Goal: Navigation & Orientation: Locate item on page

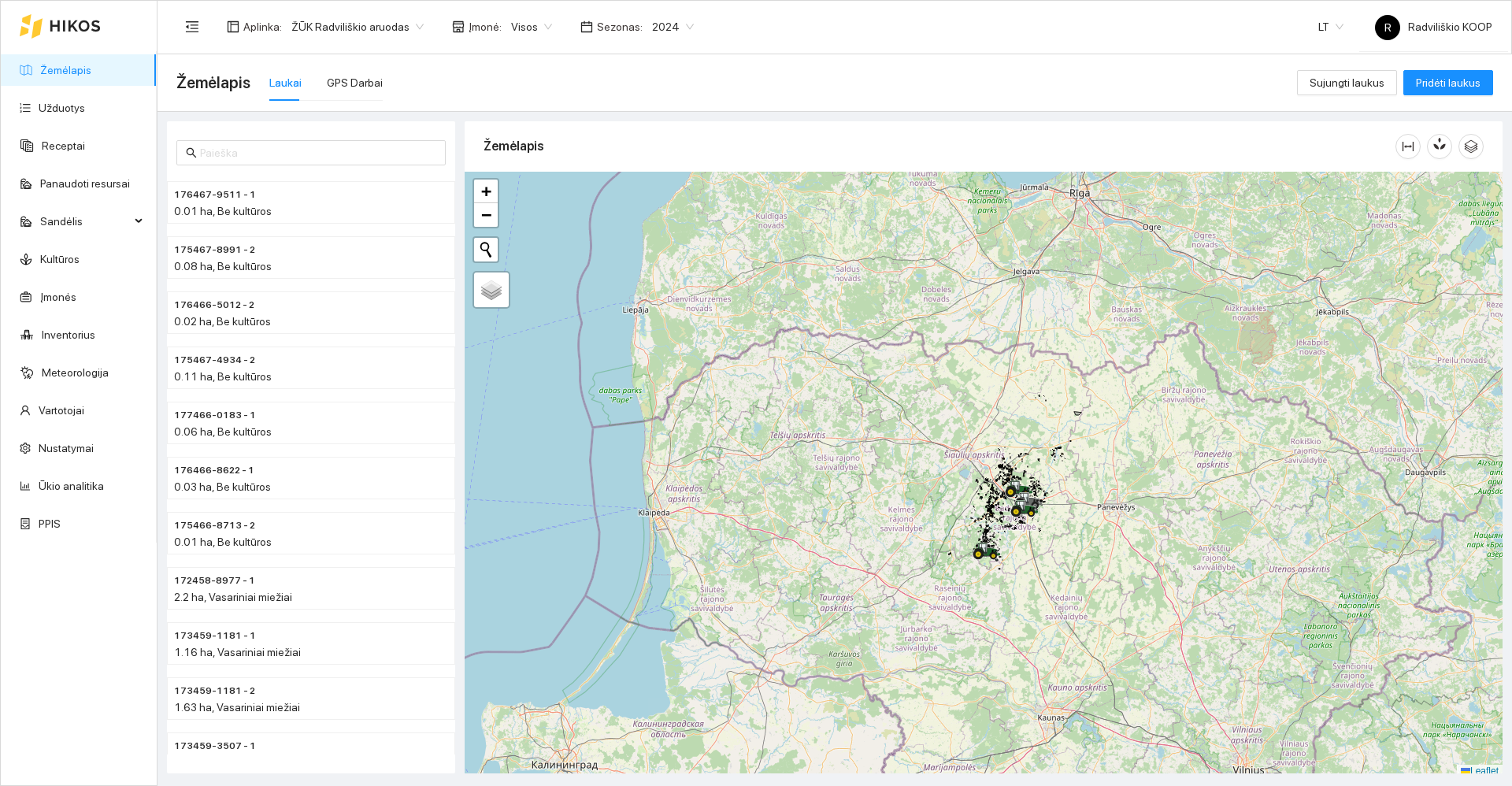
scroll to position [5, 0]
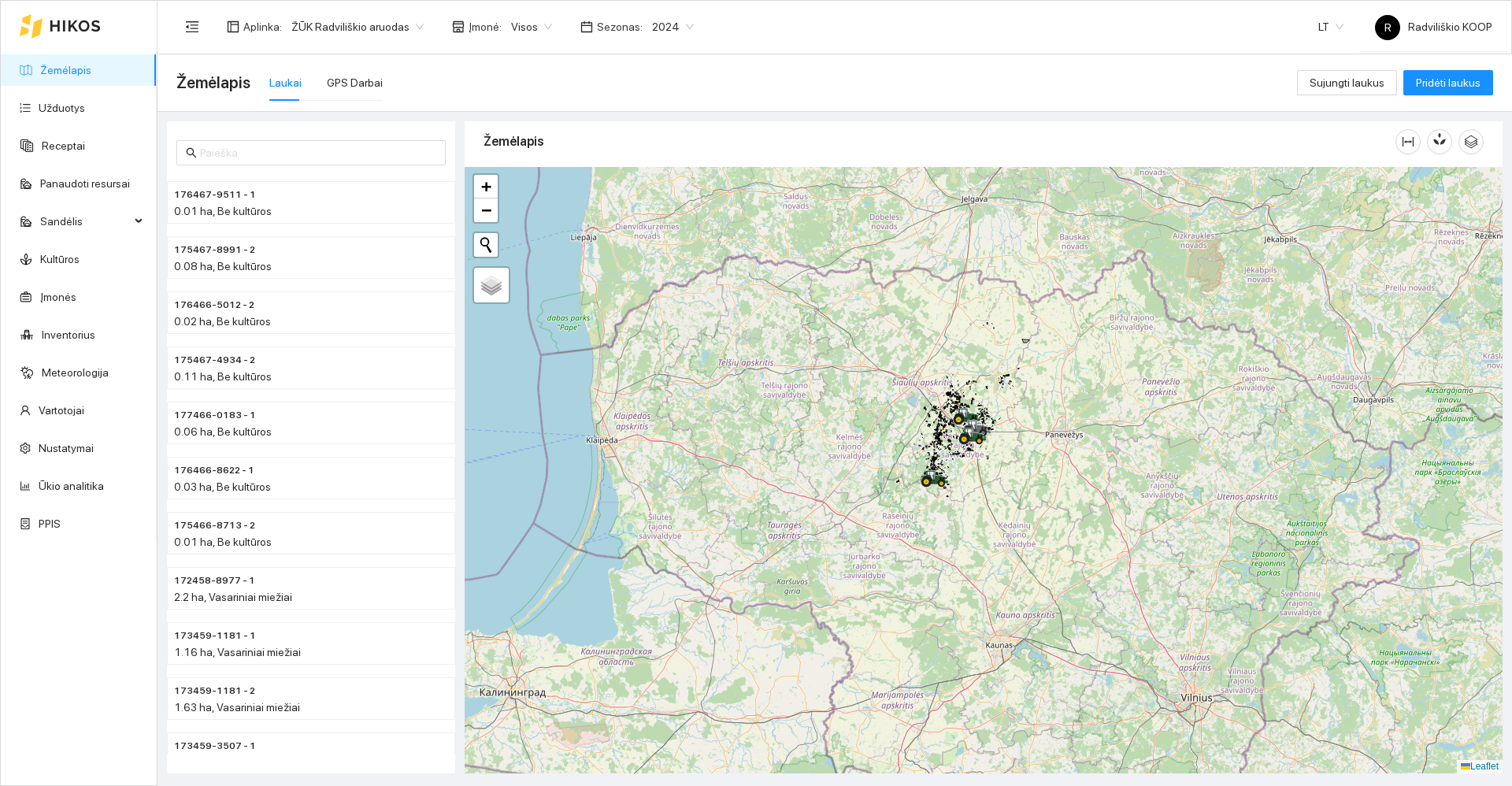
drag, startPoint x: 1119, startPoint y: 497, endPoint x: 1049, endPoint y: 422, distance: 102.6
click at [1058, 417] on div "+ − Nieko nerasta. Bandykite dar kartą. Žemėlapis Palydovas Leaflet" at bounding box center [984, 470] width 1038 height 607
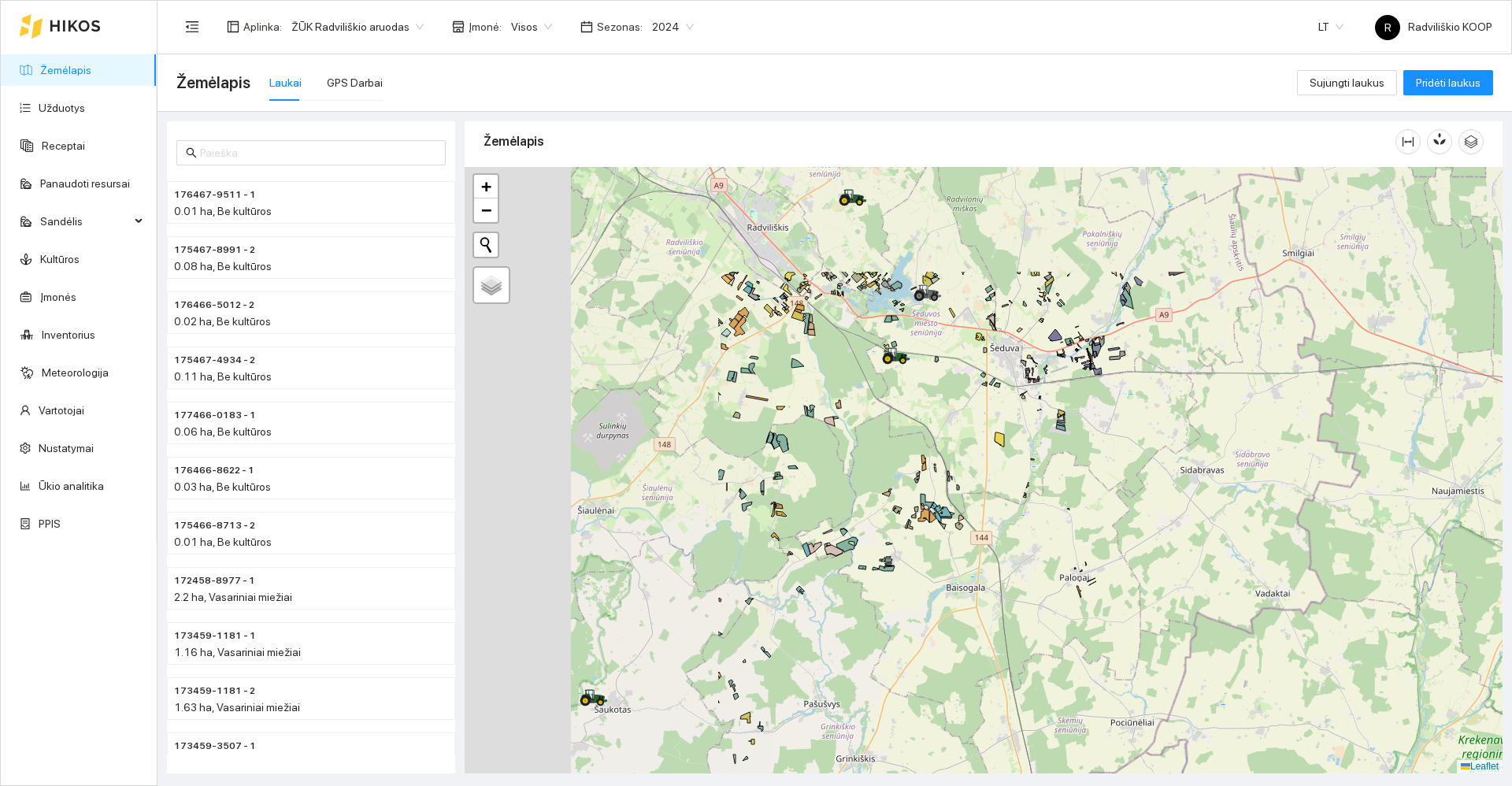
drag, startPoint x: 818, startPoint y: 412, endPoint x: 1250, endPoint y: 605, distance: 473.2
click at [1250, 605] on div "+ − Nieko nerasta. Bandykite dar kartą. Žemėlapis Palydovas Leaflet" at bounding box center [984, 470] width 1038 height 607
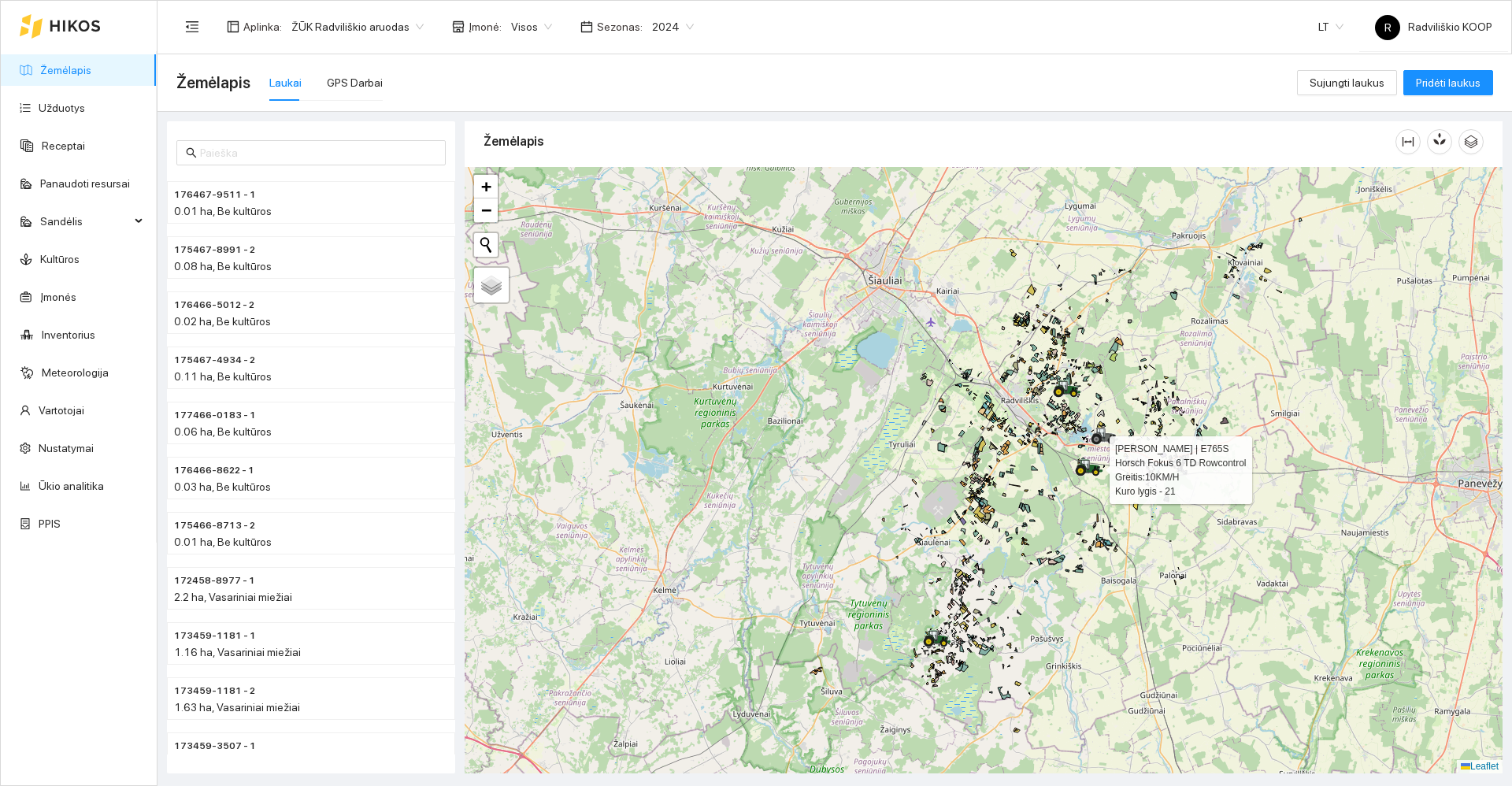
click at [1087, 469] on icon at bounding box center [1085, 465] width 8 height 10
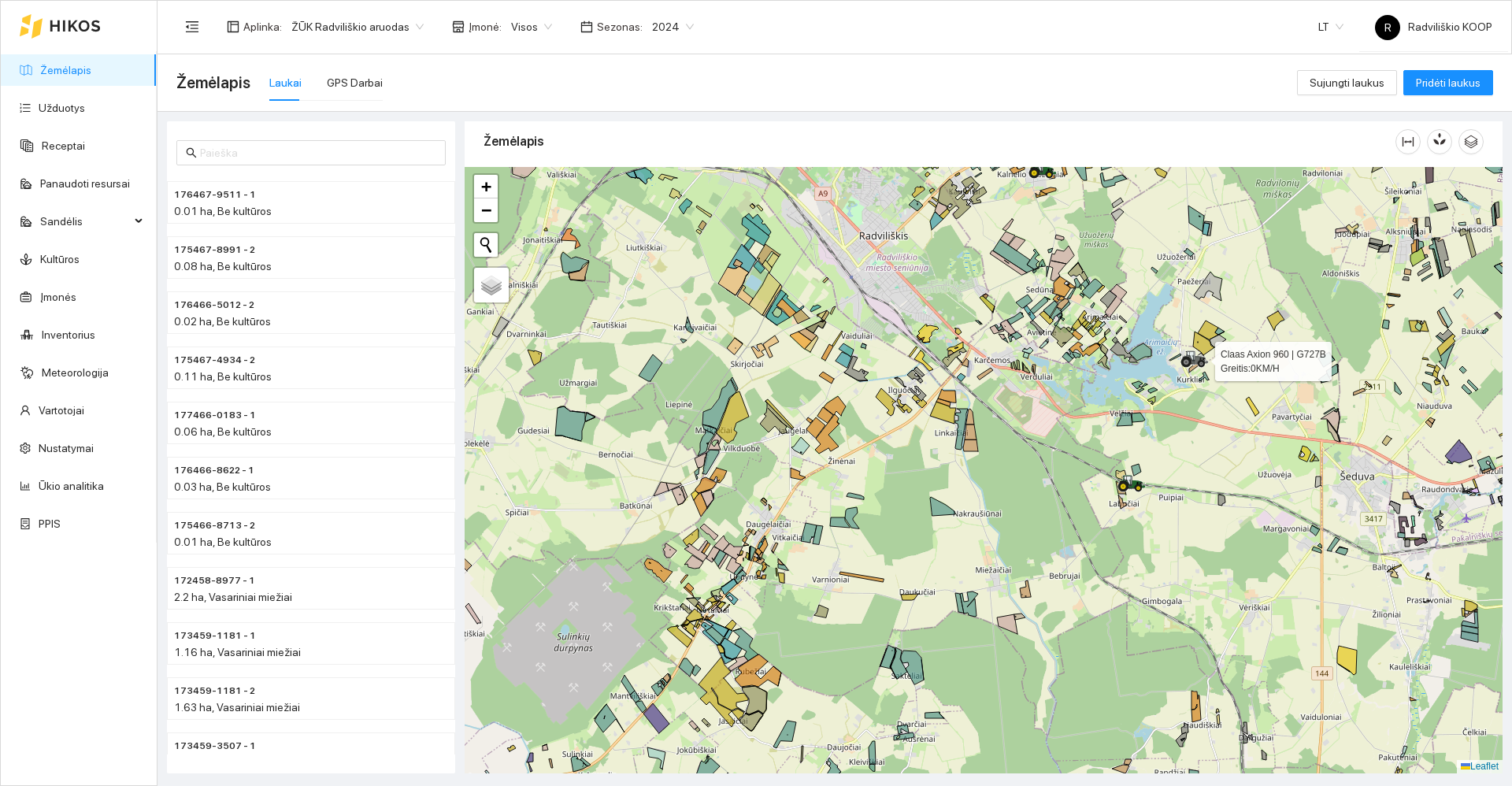
click at [1197, 364] on icon at bounding box center [1195, 359] width 28 height 17
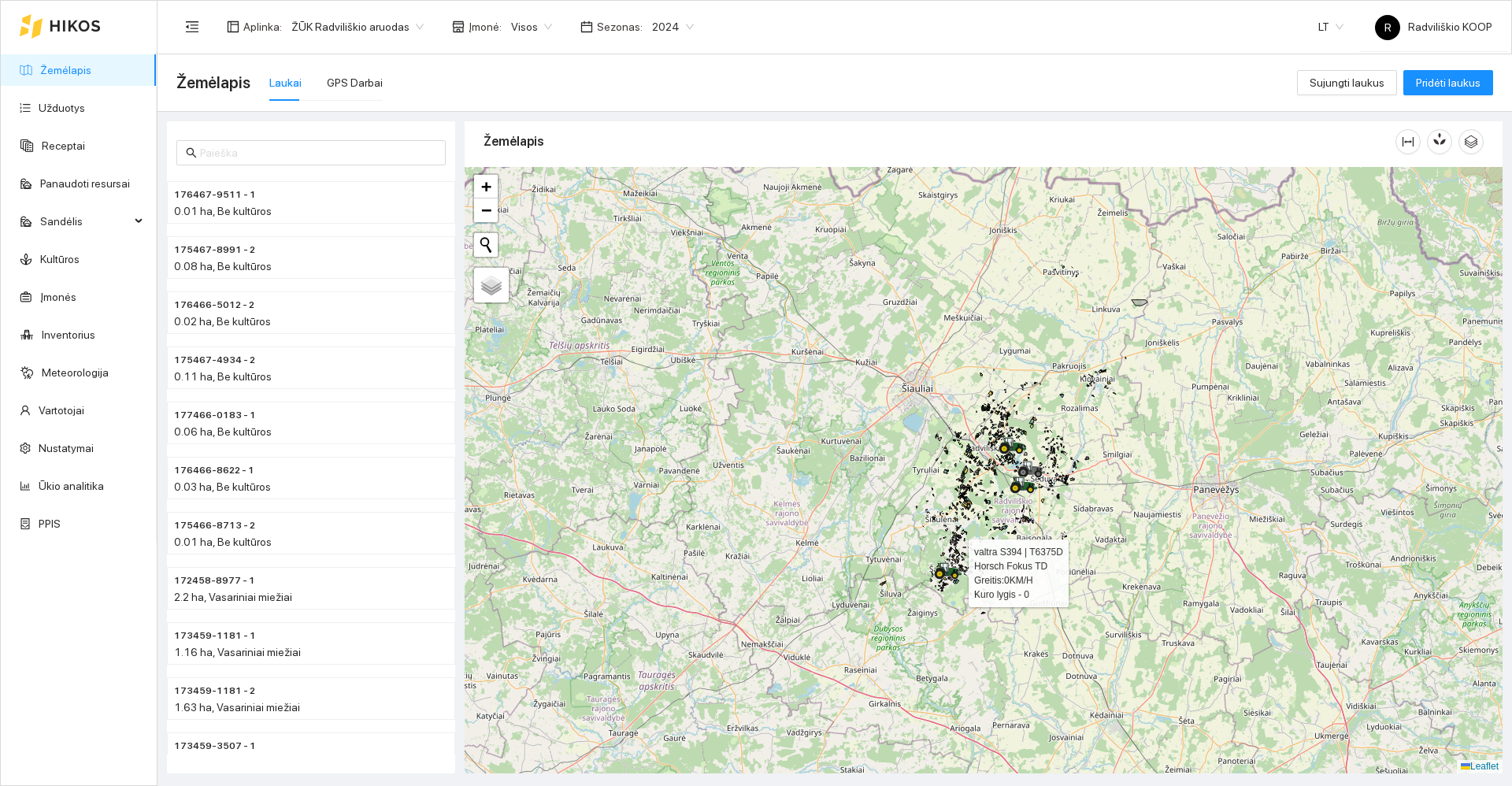
click at [952, 573] on icon at bounding box center [955, 574] width 8 height 5
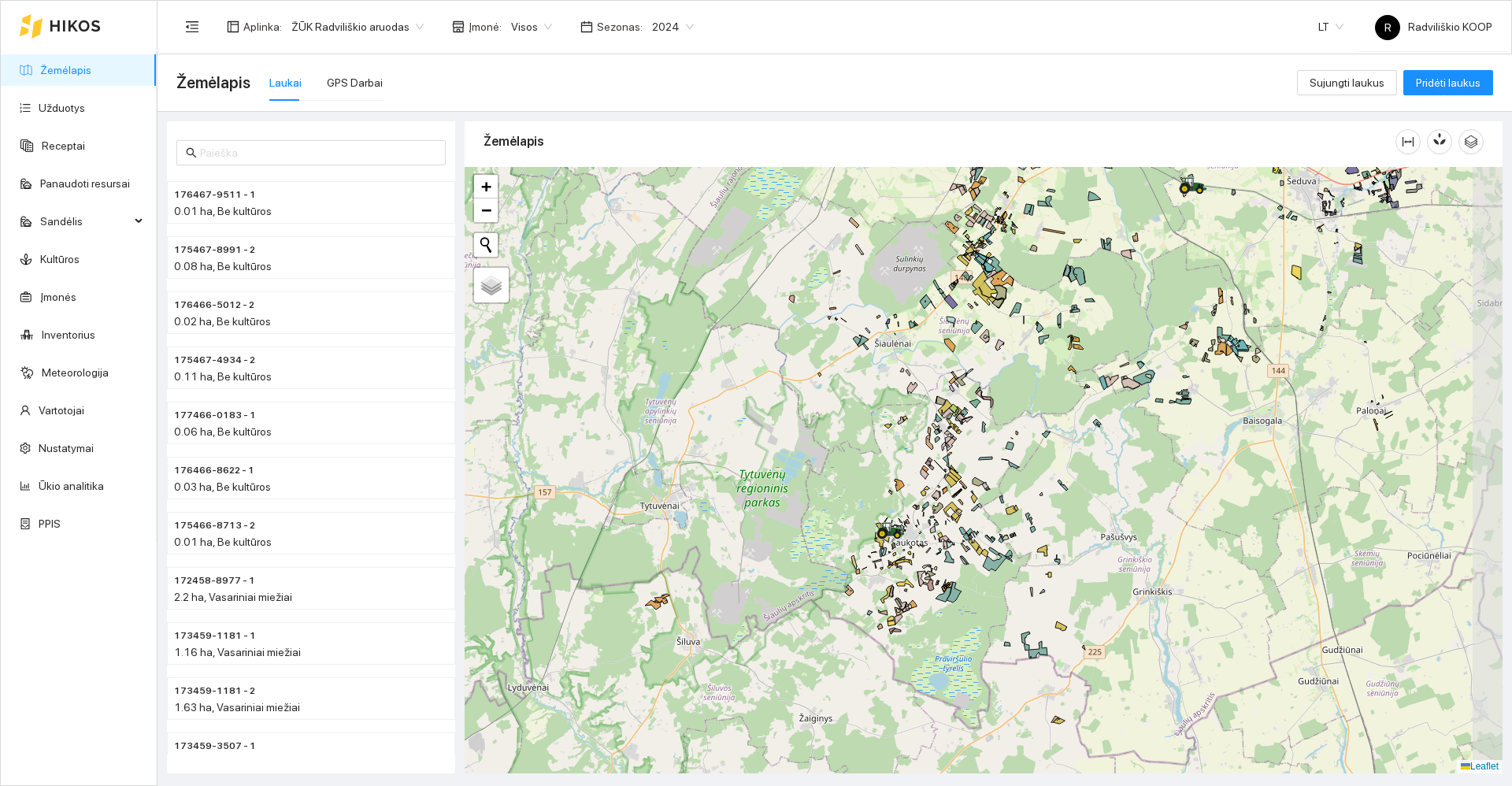
drag, startPoint x: 1121, startPoint y: 455, endPoint x: 1034, endPoint y: 496, distance: 96.2
click at [1039, 496] on icon at bounding box center [1041, 494] width 3 height 3
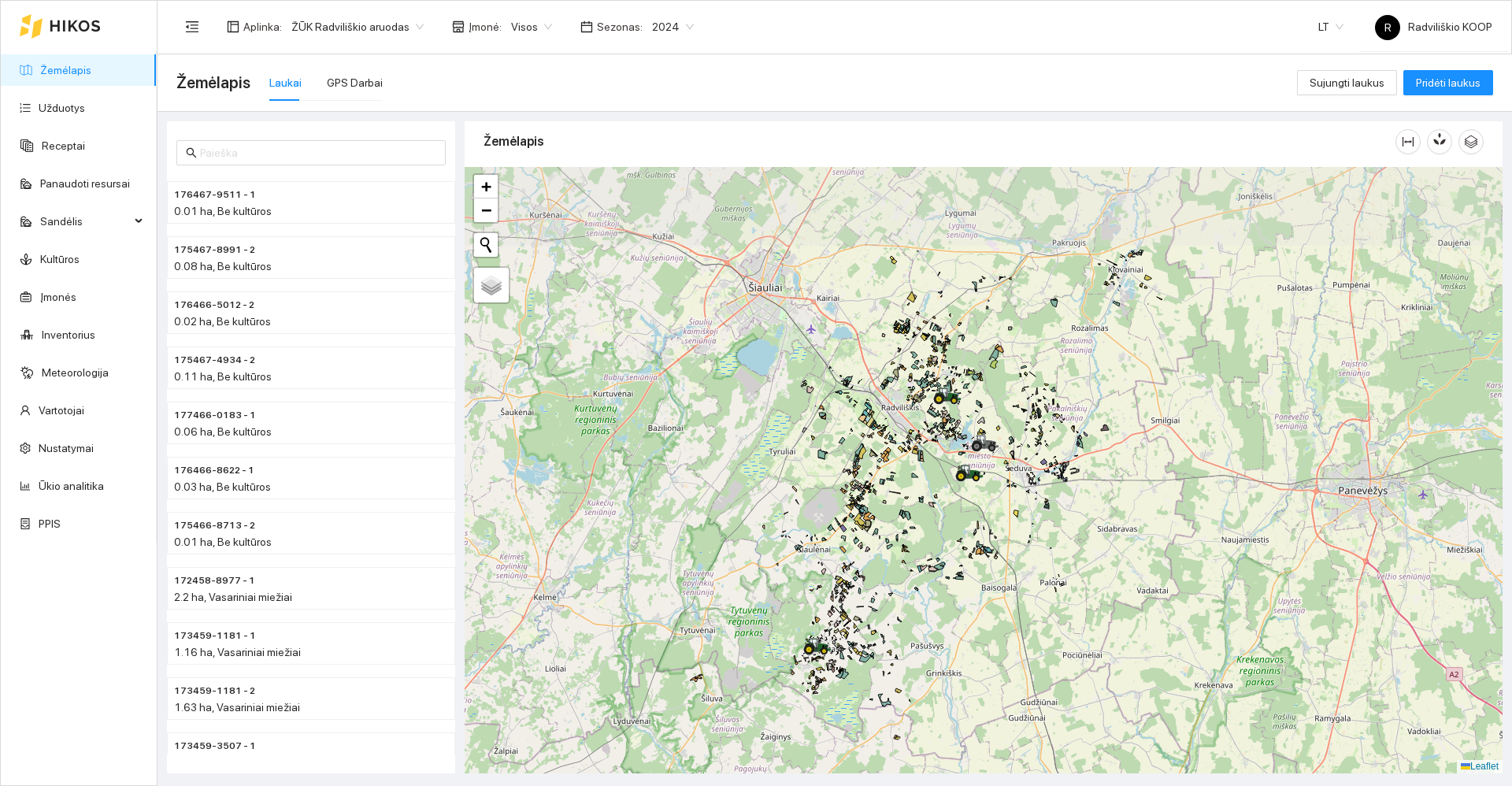
drag, startPoint x: 1191, startPoint y: 504, endPoint x: 1079, endPoint y: 583, distance: 137.1
click at [1079, 583] on div "+ − Nieko nerasta. Bandykite dar kartą. Žemėlapis Palydovas Leaflet" at bounding box center [984, 470] width 1038 height 607
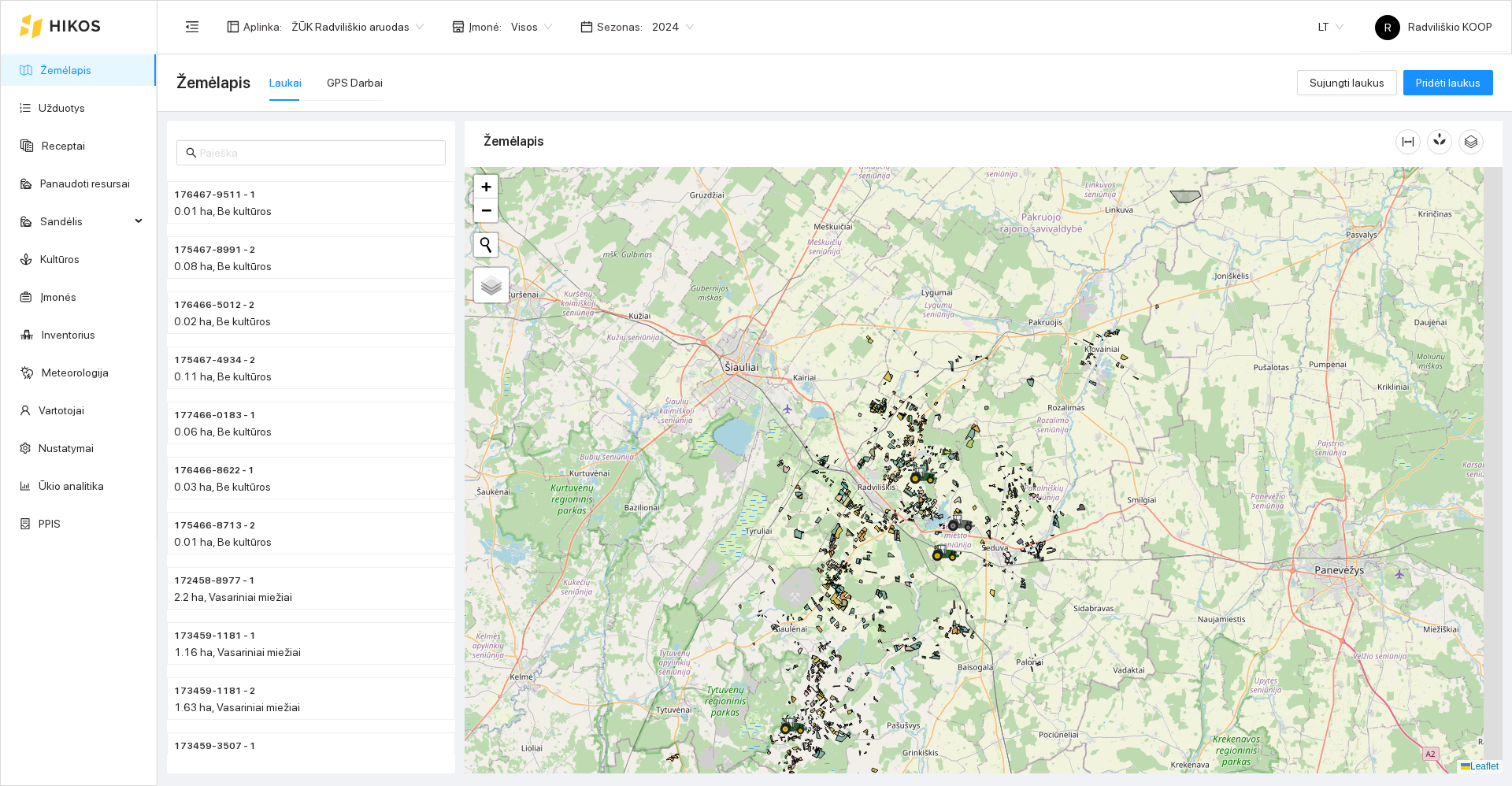
drag, startPoint x: 1125, startPoint y: 480, endPoint x: 1094, endPoint y: 547, distance: 73.8
click at [1098, 545] on div "+ − Nieko nerasta. Bandykite dar kartą. Žemėlapis Palydovas Leaflet" at bounding box center [984, 470] width 1038 height 607
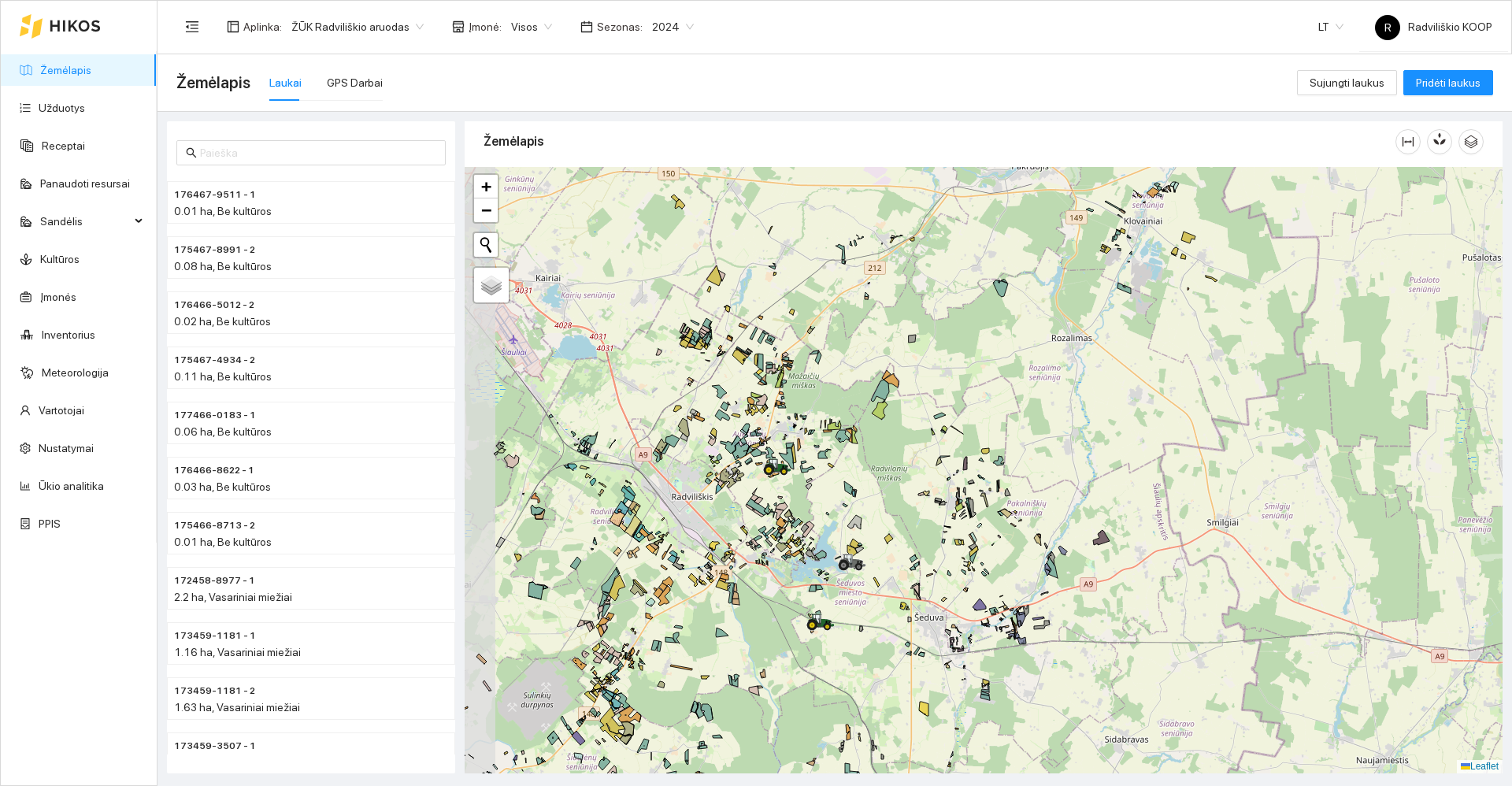
drag, startPoint x: 985, startPoint y: 443, endPoint x: 1046, endPoint y: 442, distance: 61.0
click at [1046, 442] on div "+ − Nieko nerasta. Bandykite dar kartą. Žemėlapis Palydovas Leaflet" at bounding box center [984, 470] width 1038 height 607
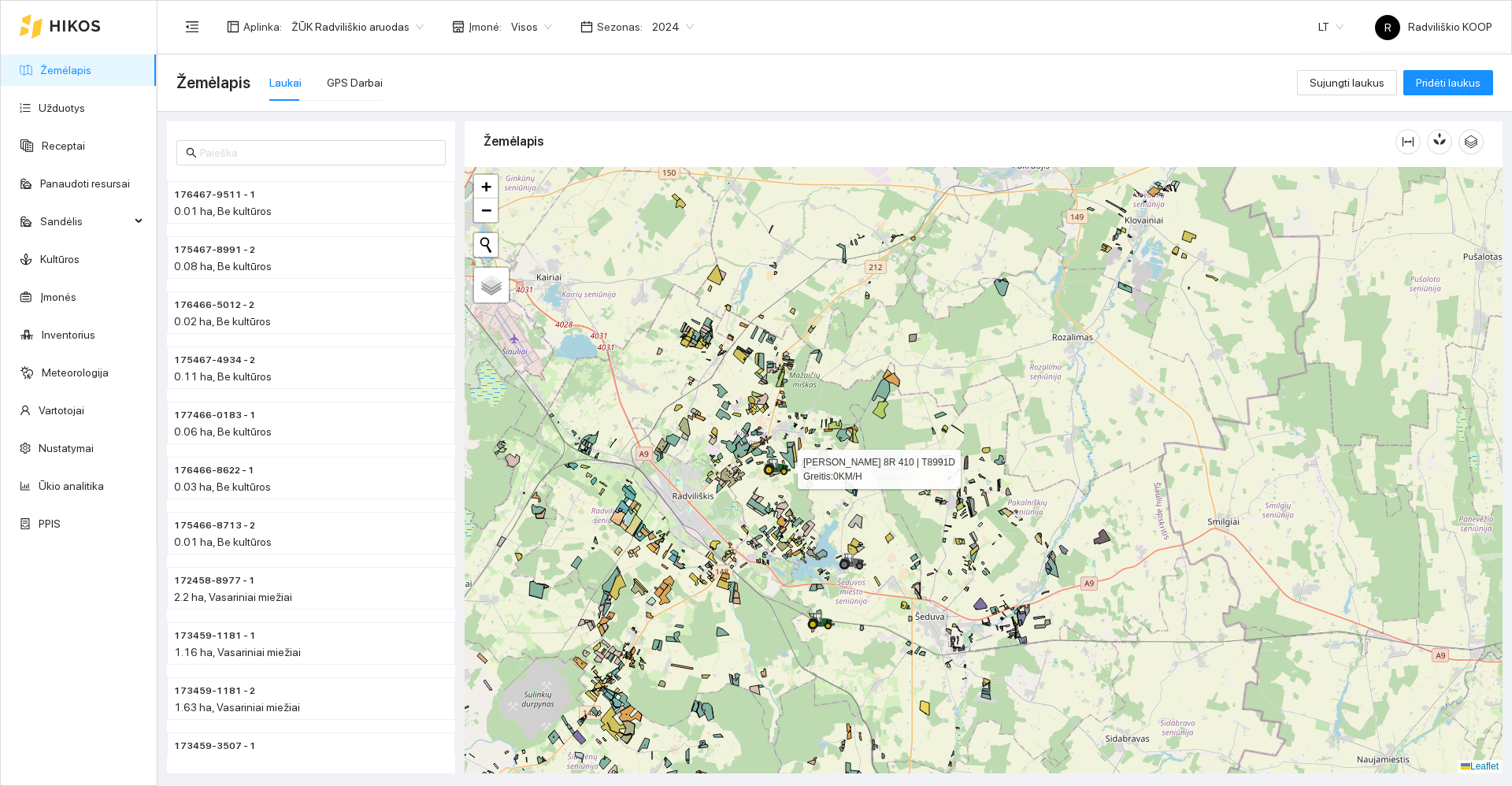
click at [776, 476] on div at bounding box center [776, 467] width 28 height 24
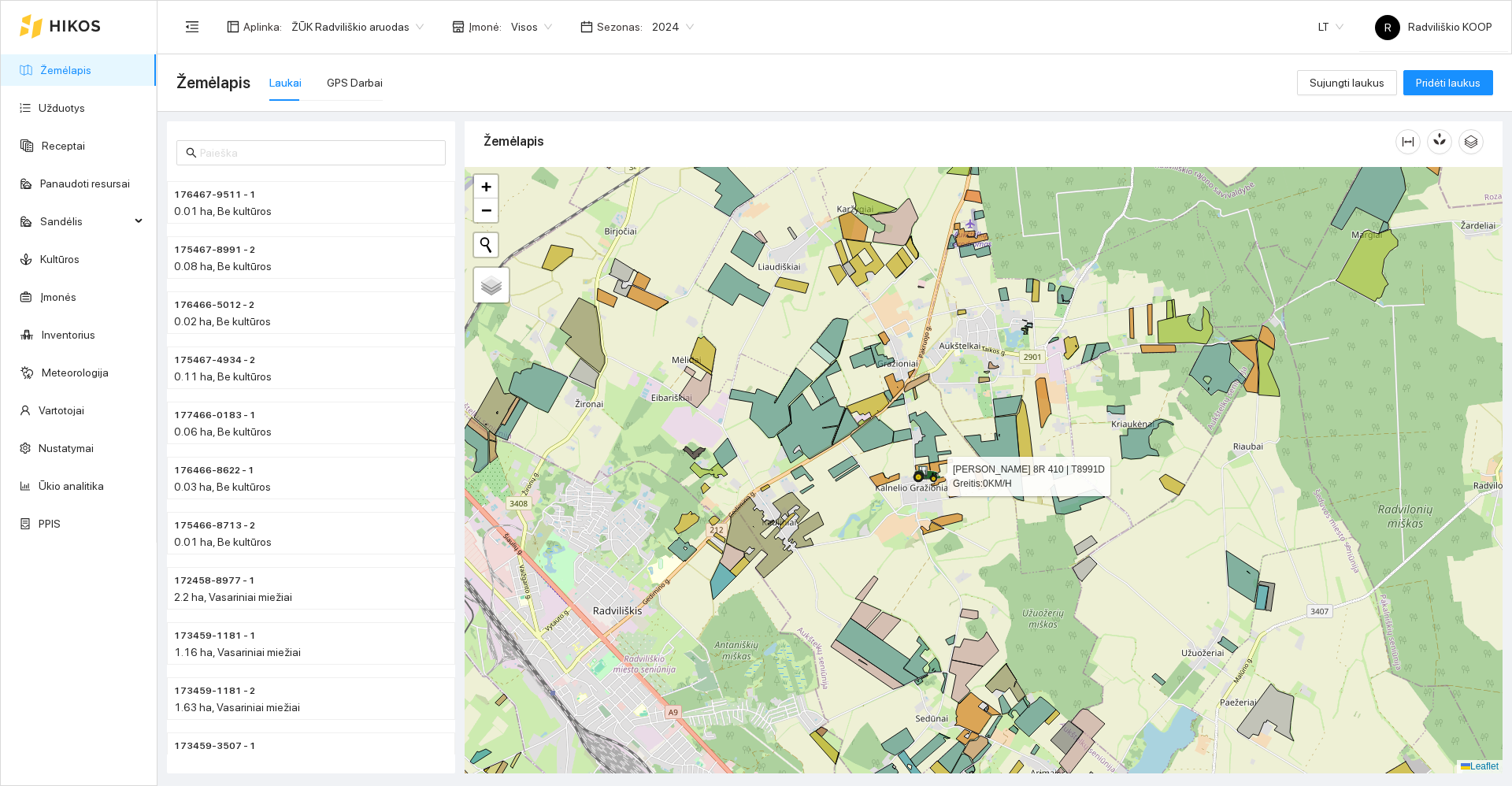
click at [928, 476] on icon at bounding box center [928, 471] width 26 height 13
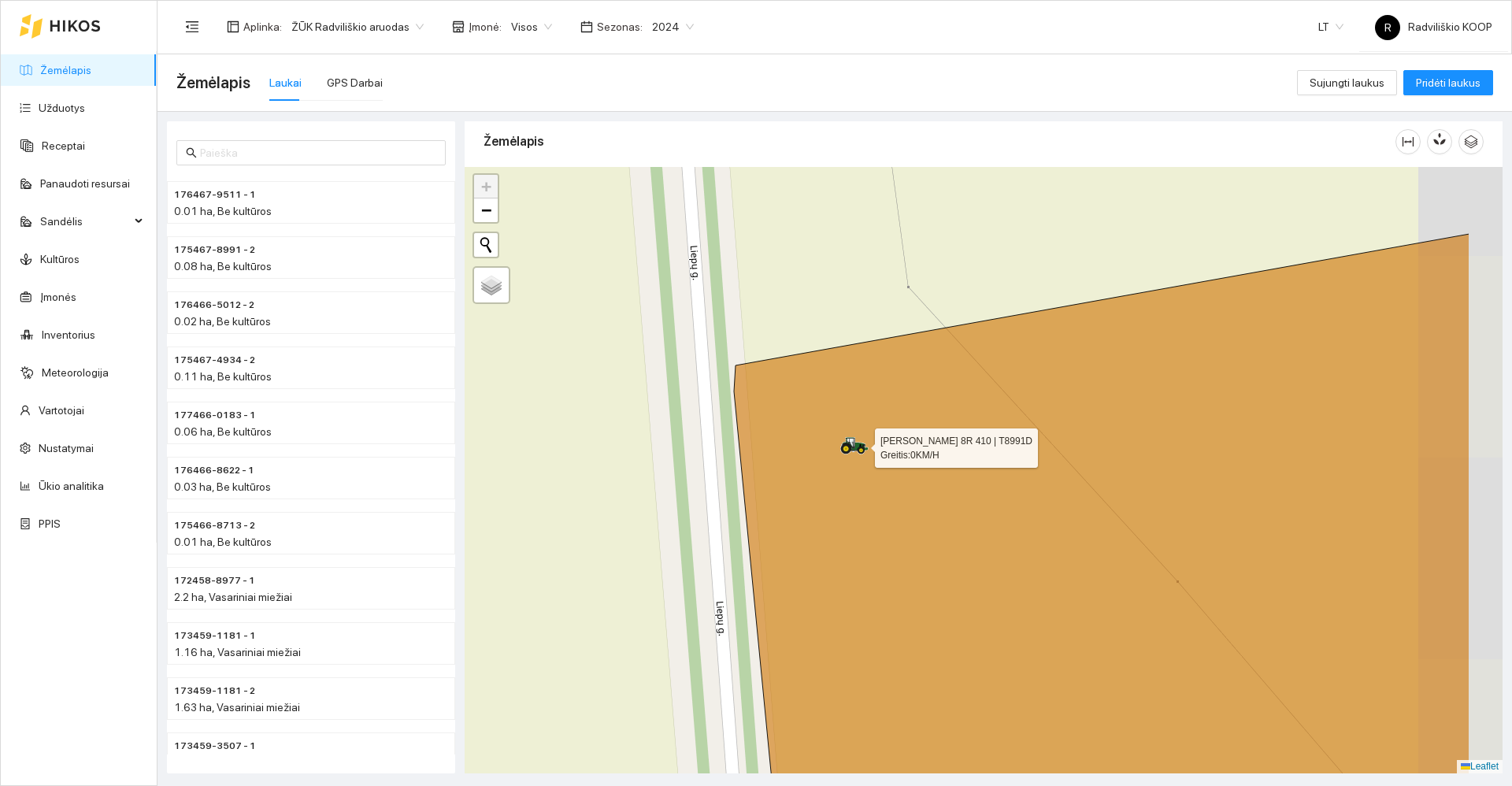
drag, startPoint x: 1004, startPoint y: 475, endPoint x: 840, endPoint y: 403, distance: 179.1
click at [843, 437] on icon at bounding box center [854, 445] width 28 height 17
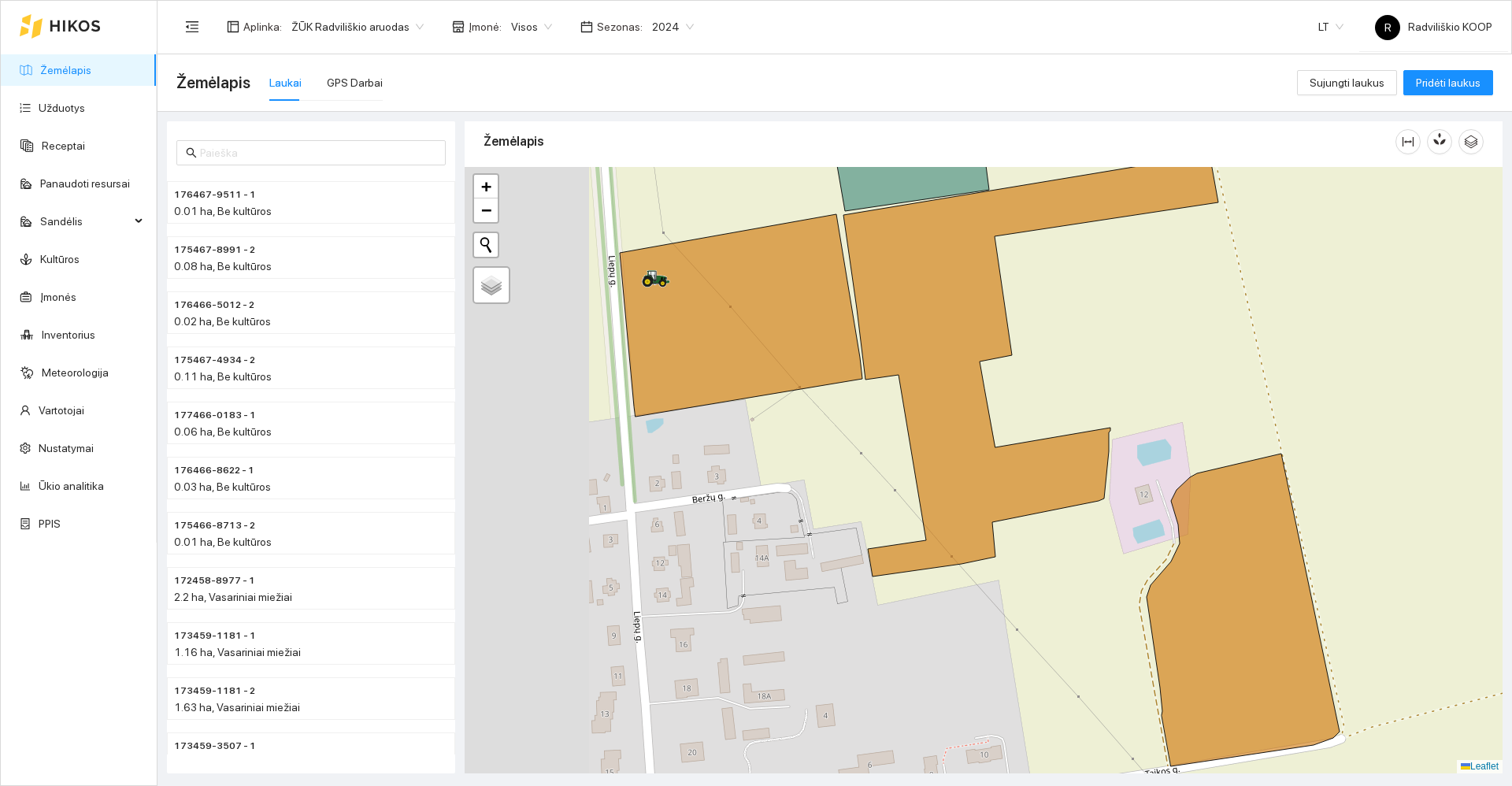
drag, startPoint x: 719, startPoint y: 399, endPoint x: 943, endPoint y: 428, distance: 225.9
click at [943, 428] on div "+ − Nieko nerasta. Bandykite dar kartą. Žemėlapis Palydovas Leaflet" at bounding box center [984, 470] width 1038 height 607
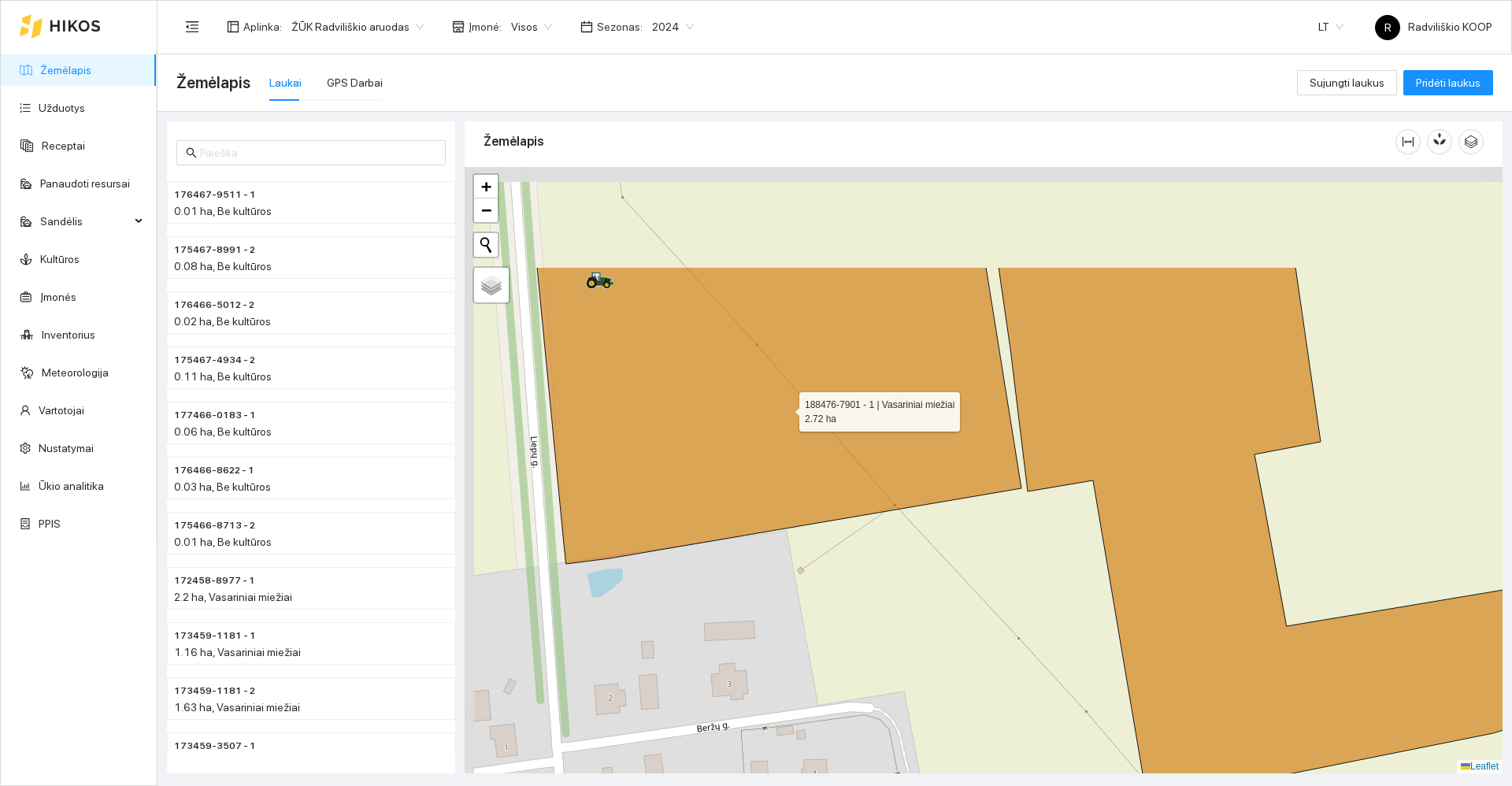
drag, startPoint x: 680, startPoint y: 244, endPoint x: 785, endPoint y: 406, distance: 193.1
click at [785, 406] on icon at bounding box center [779, 416] width 485 height 297
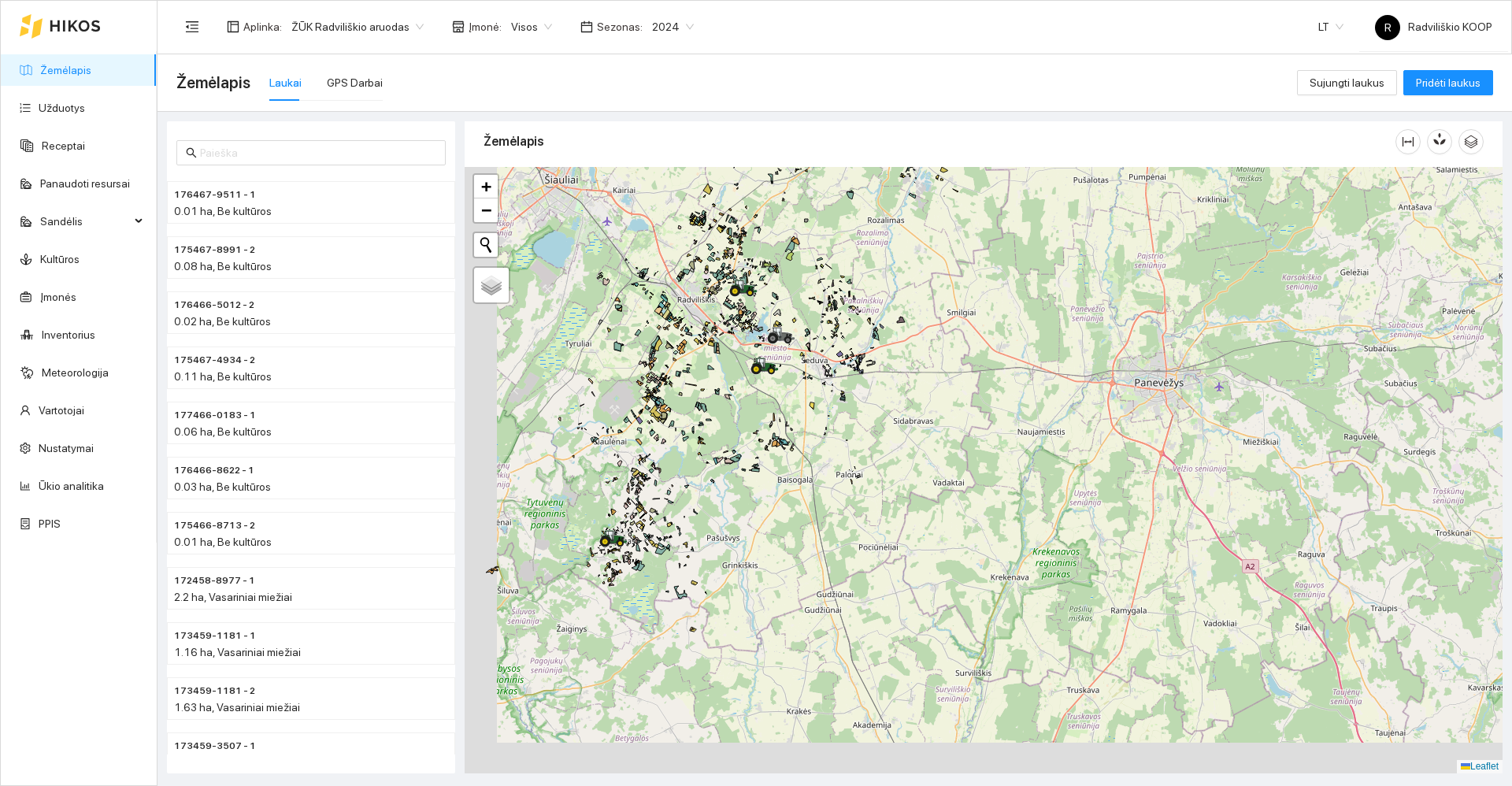
drag, startPoint x: 729, startPoint y: 514, endPoint x: 771, endPoint y: 424, distance: 99.3
click at [771, 424] on div "173479-9091 - 1 | Vasariniai miežiai 17.94 ha + − Nieko nerasta. Bandykite dar …" at bounding box center [984, 470] width 1038 height 607
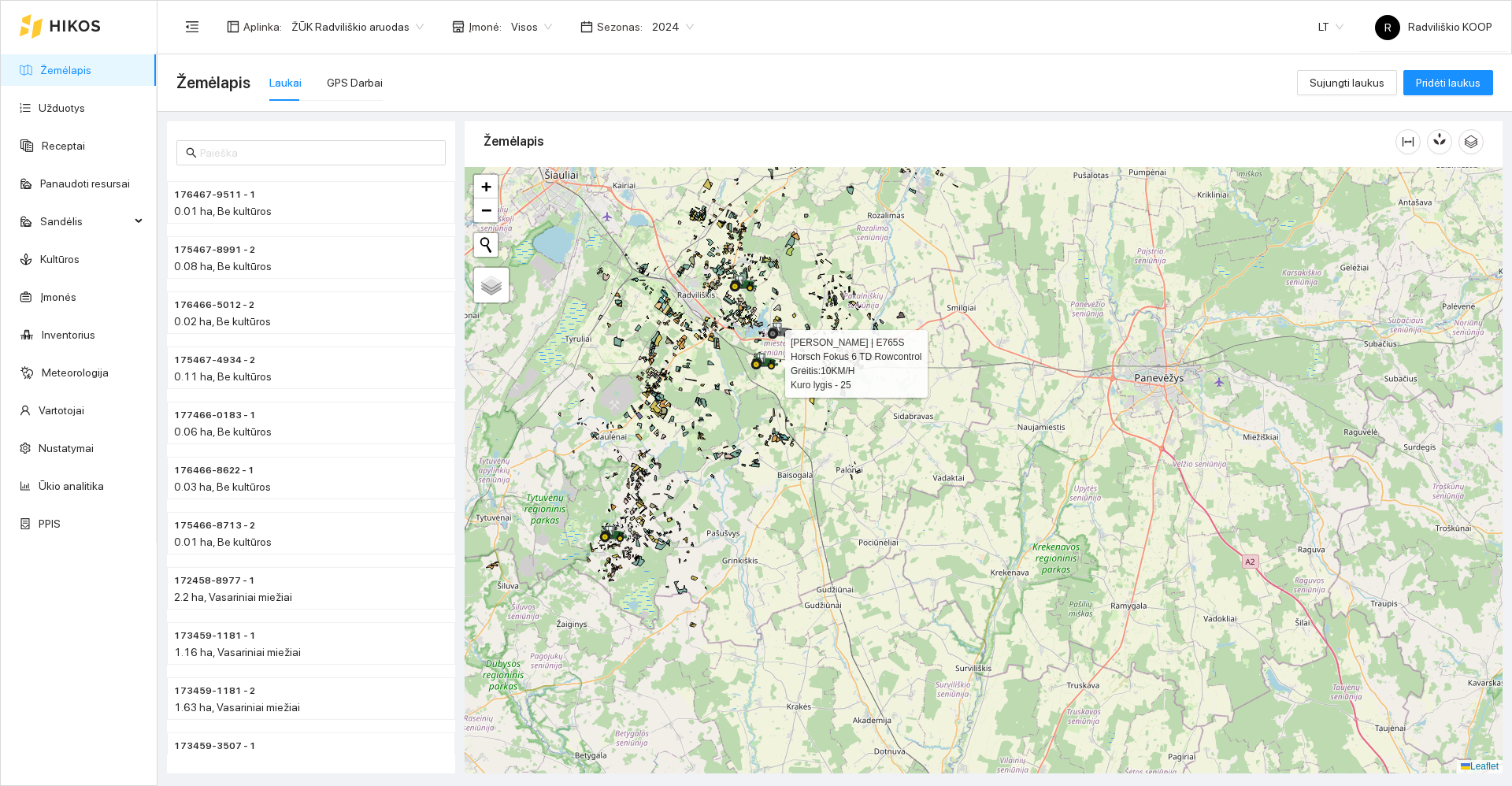
click at [766, 372] on div at bounding box center [765, 362] width 28 height 24
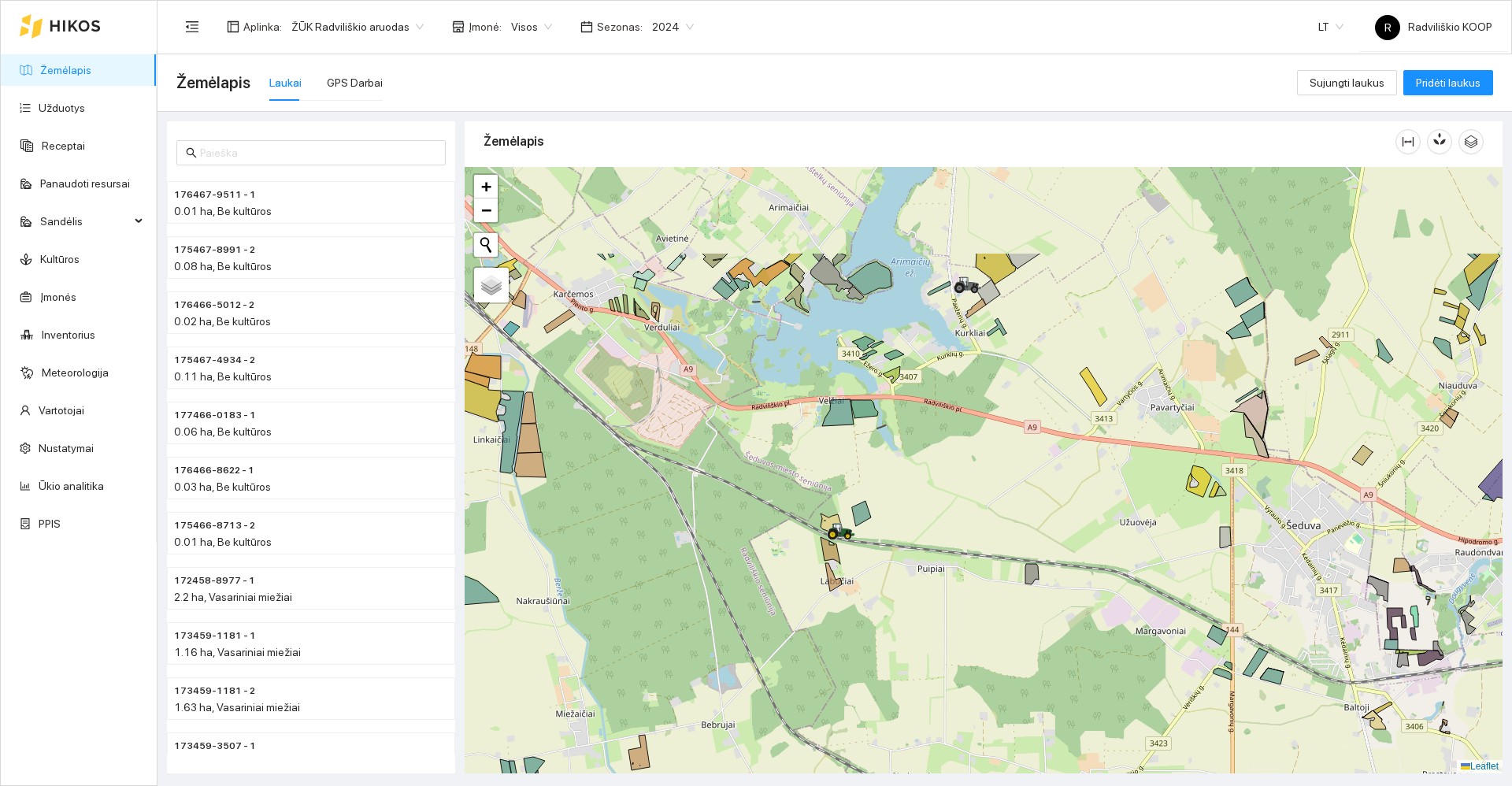
drag, startPoint x: 774, startPoint y: 313, endPoint x: 823, endPoint y: 465, distance: 159.7
click at [823, 465] on div "+ − Nieko nerasta. Bandykite dar kartą. Žemėlapis Palydovas Leaflet" at bounding box center [984, 470] width 1038 height 607
